Goal: Task Accomplishment & Management: Use online tool/utility

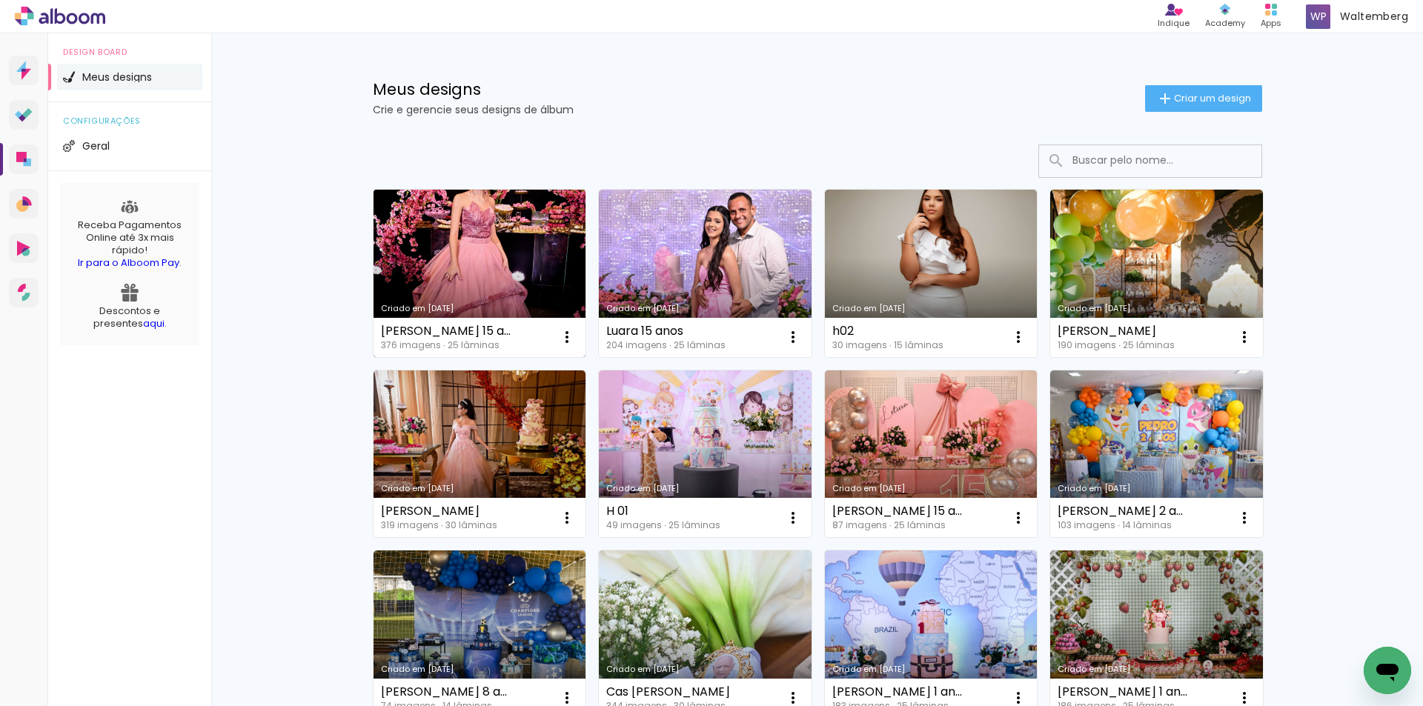
click at [503, 270] on link "Criado em [DATE]" at bounding box center [480, 274] width 213 height 168
click at [442, 238] on link "Criado em [DATE]" at bounding box center [480, 274] width 213 height 168
